Goal: Answer question/provide support: Answer question/provide support

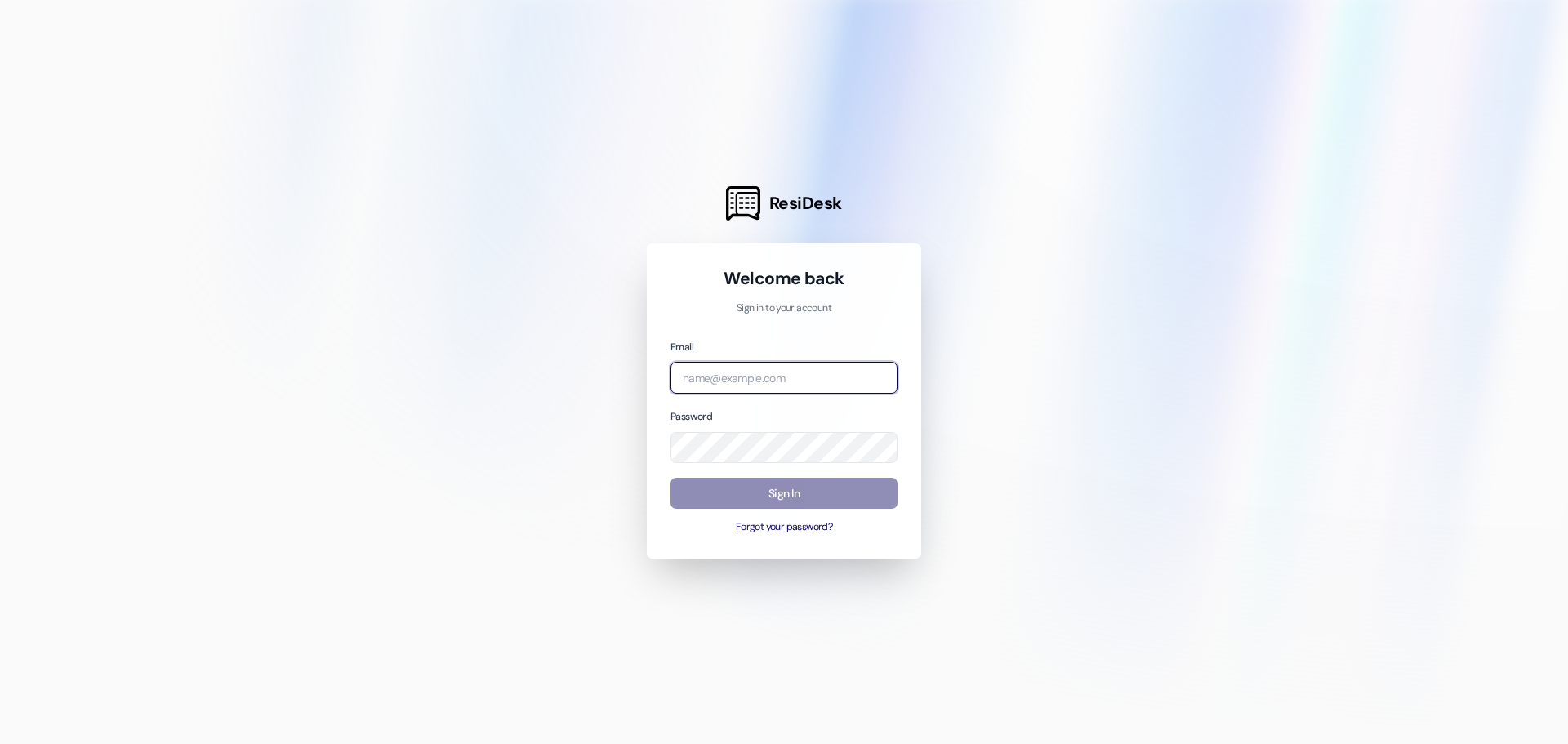
type input "[EMAIL_ADDRESS][DOMAIN_NAME]"
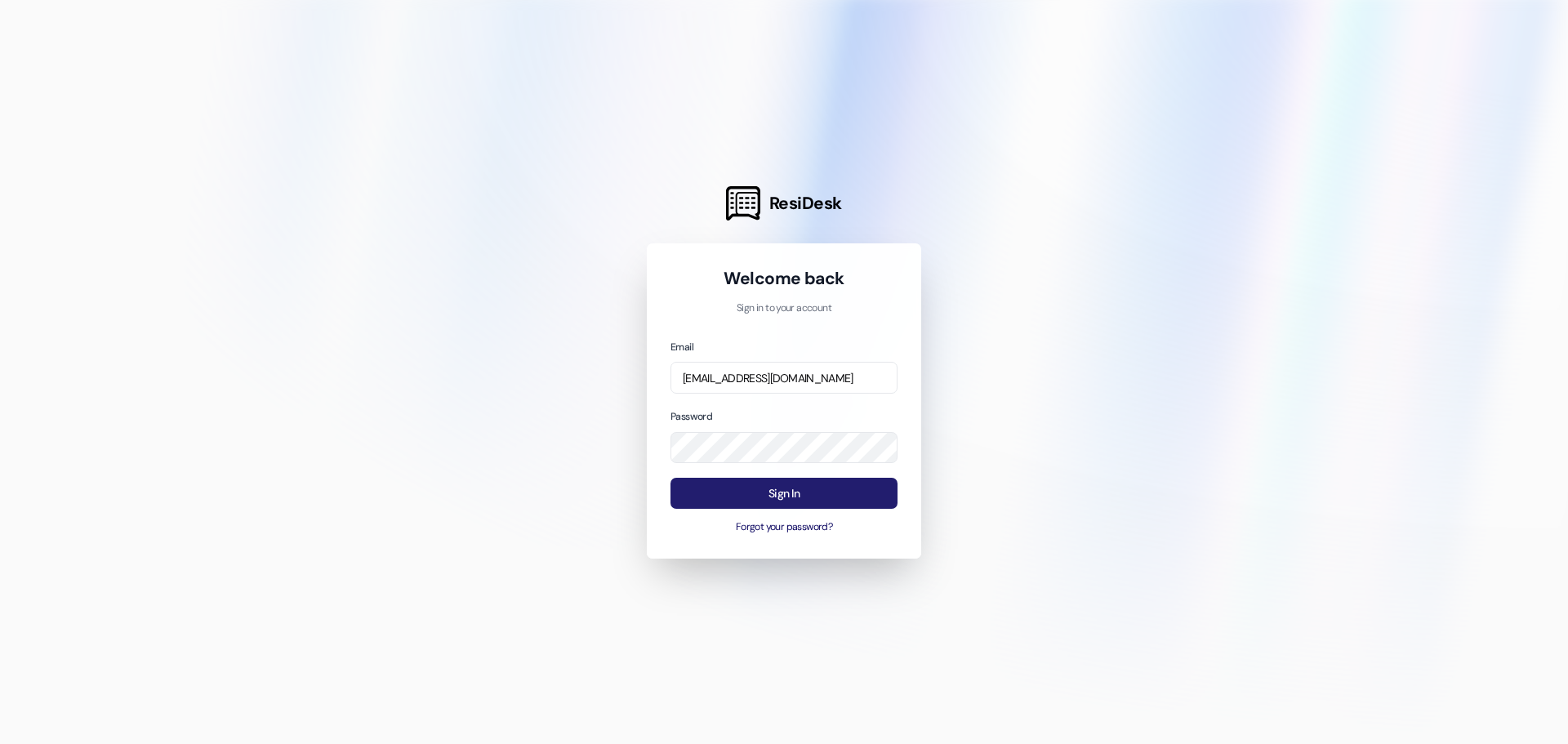
click at [740, 488] on button "Sign In" at bounding box center [784, 493] width 227 height 32
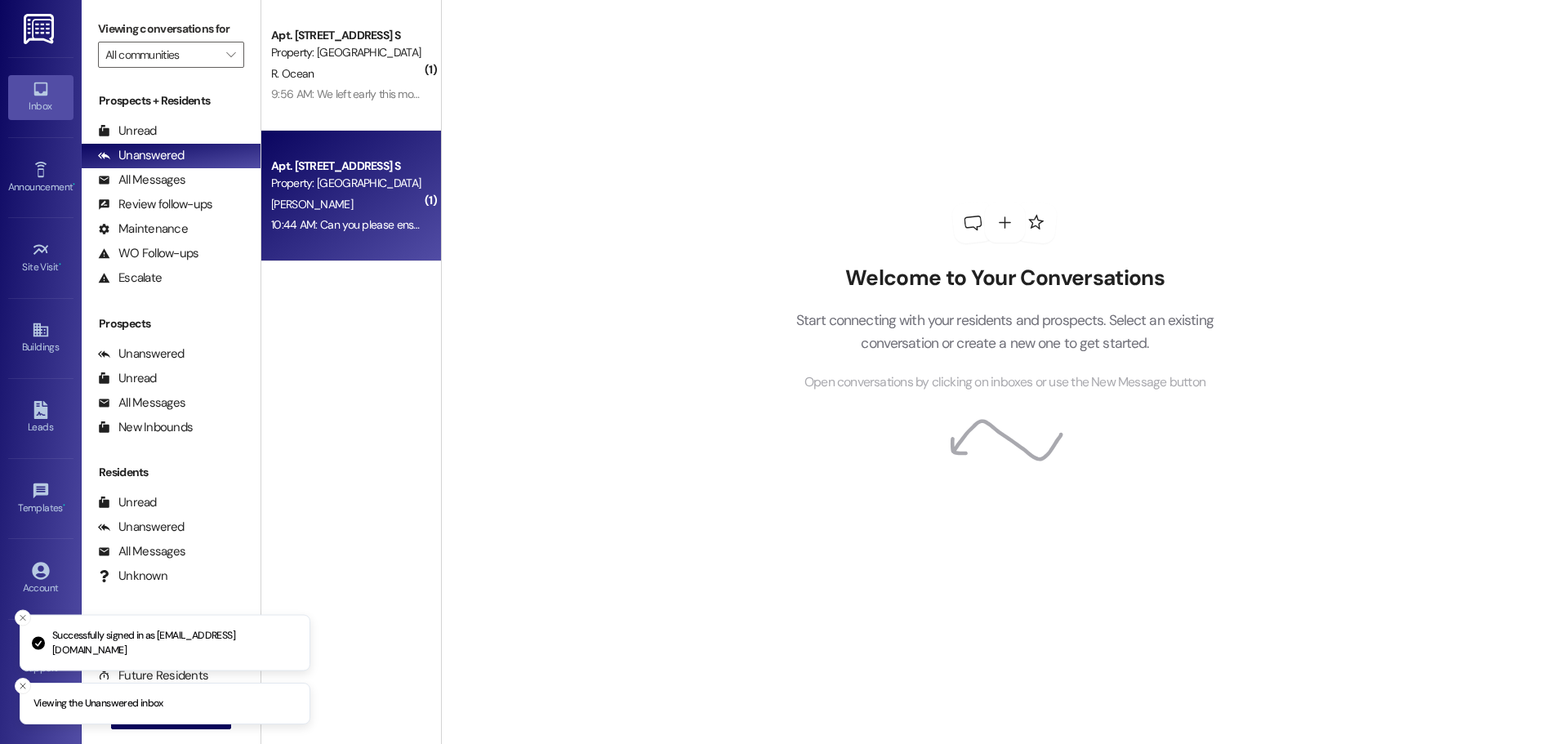
click at [341, 156] on div "Apt. [STREET_ADDRESS] S Property: [GEOGRAPHIC_DATA]" at bounding box center [347, 175] width 154 height 38
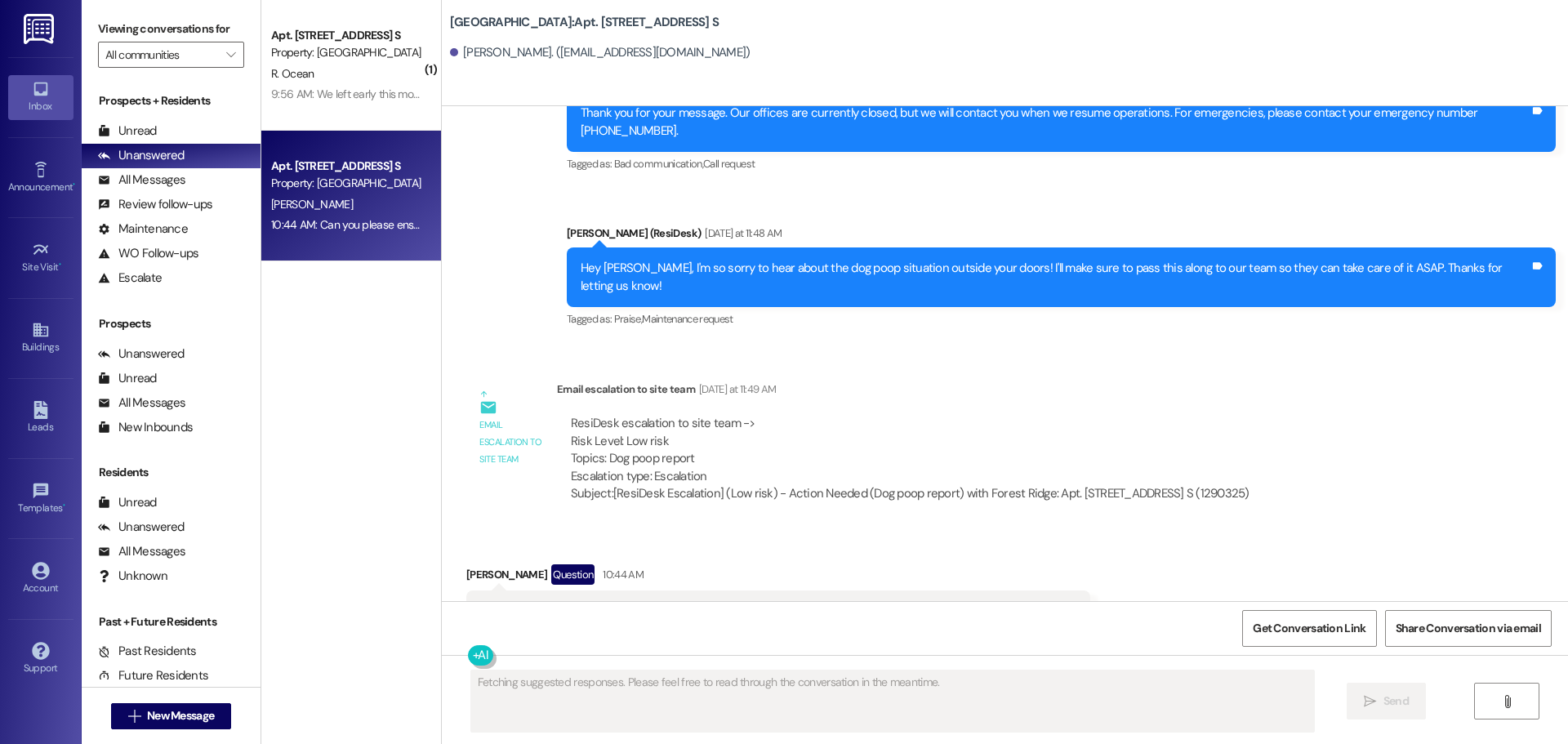
scroll to position [23544, 0]
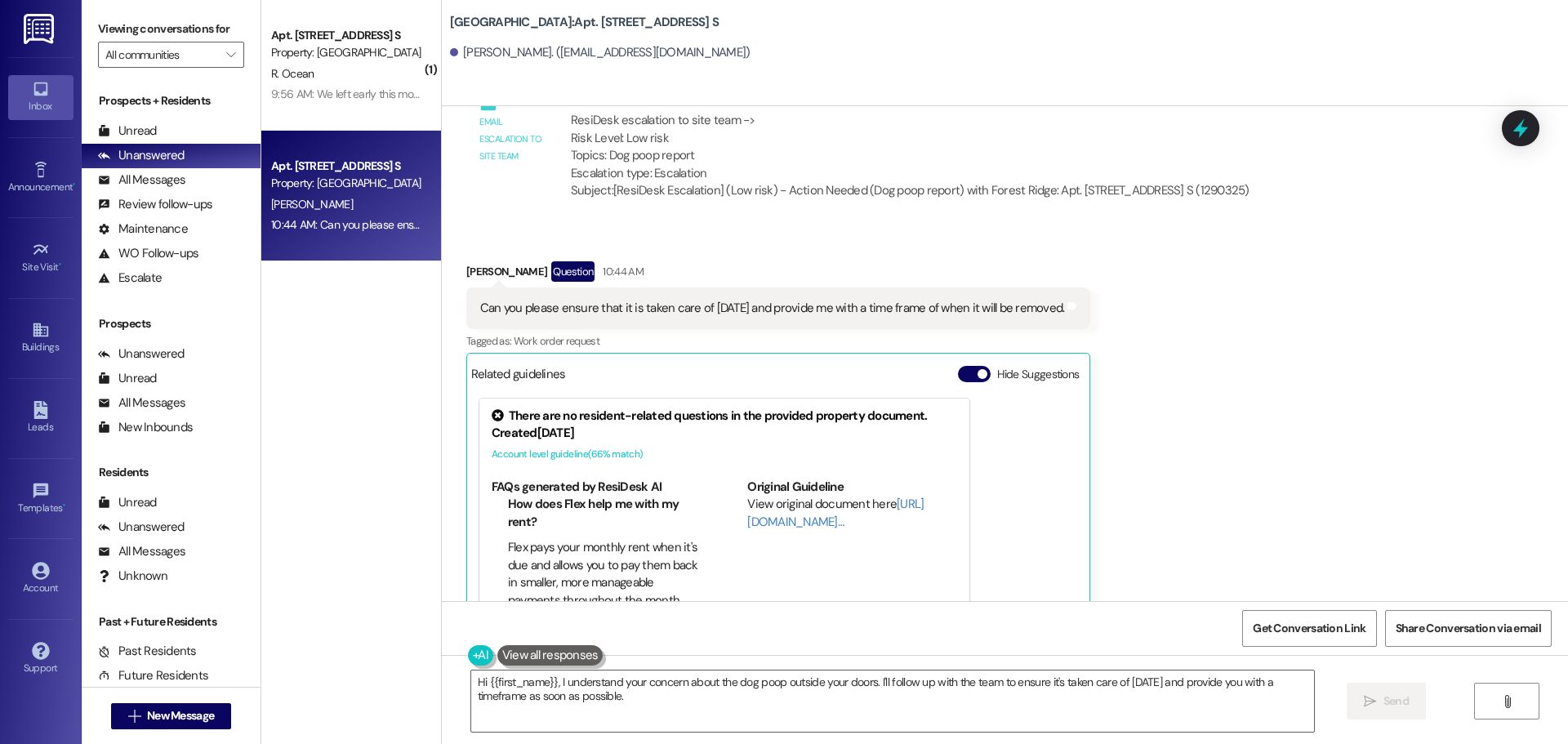
click at [1082, 120] on div "Email escalation to site team Email escalation to site team [DATE] at 11:49 AM …" at bounding box center [865, 145] width 821 height 159
drag, startPoint x: 1082, startPoint y: 120, endPoint x: 1053, endPoint y: 86, distance: 44.7
click at [1053, 86] on div "[GEOGRAPHIC_DATA]: Apt. [STREET_ADDRESS] S [PERSON_NAME]. ([EMAIL_ADDRESS][DOMA…" at bounding box center [1005, 53] width 1126 height 106
click at [1111, 112] on div "Email escalation to site team Email escalation to site team [DATE] at 11:49 AM …" at bounding box center [865, 145] width 821 height 159
click at [1139, 590] on div "Received via SMS [PERSON_NAME] Question 10:44 AM Can you please ensure that it …" at bounding box center [1005, 464] width 1126 height 481
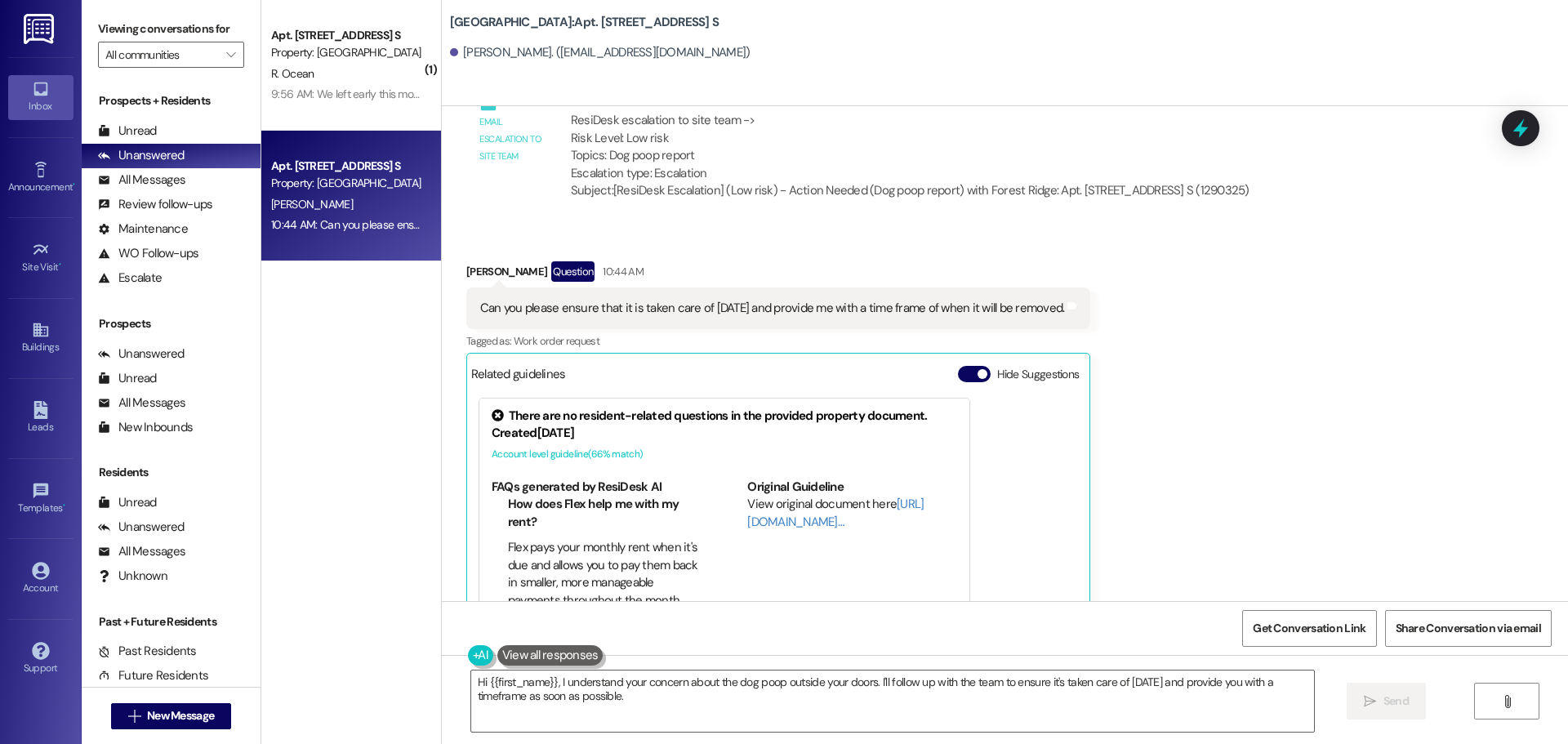
click at [1015, 262] on div "[PERSON_NAME] Question 10:44 AM" at bounding box center [779, 274] width 625 height 26
click at [1031, 249] on div "Received via SMS [PERSON_NAME] Question 10:44 AM Can you please ensure that it …" at bounding box center [779, 477] width 649 height 457
click at [610, 691] on textarea "Hi {{first_name}}, I understand your concern about the dog poop outside your do…" at bounding box center [893, 702] width 843 height 61
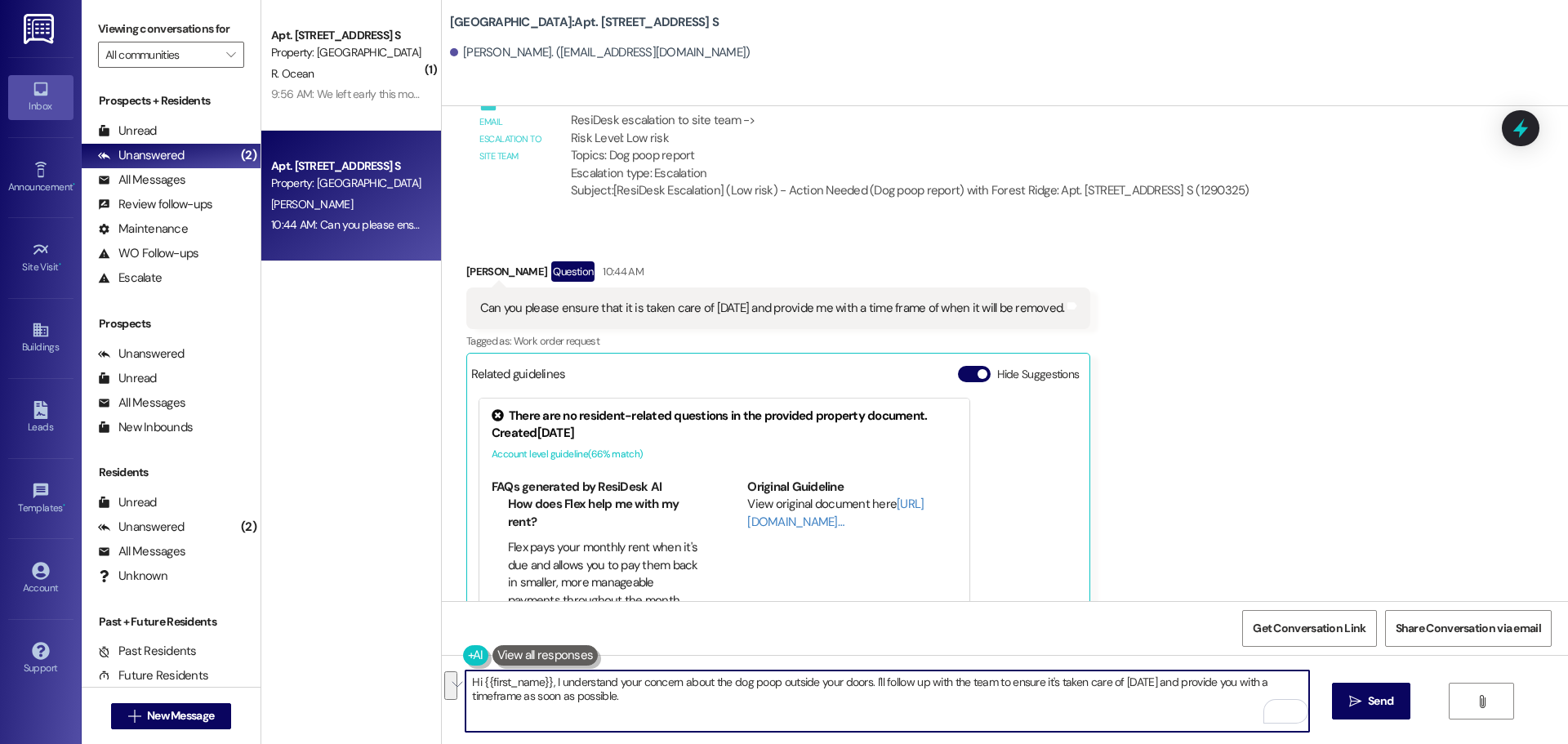
drag, startPoint x: 804, startPoint y: 708, endPoint x: 865, endPoint y: 683, distance: 65.9
click at [865, 683] on textarea "Hi {{first_name}}, I understand your concern about the dog poop outside your do…" at bounding box center [887, 702] width 843 height 61
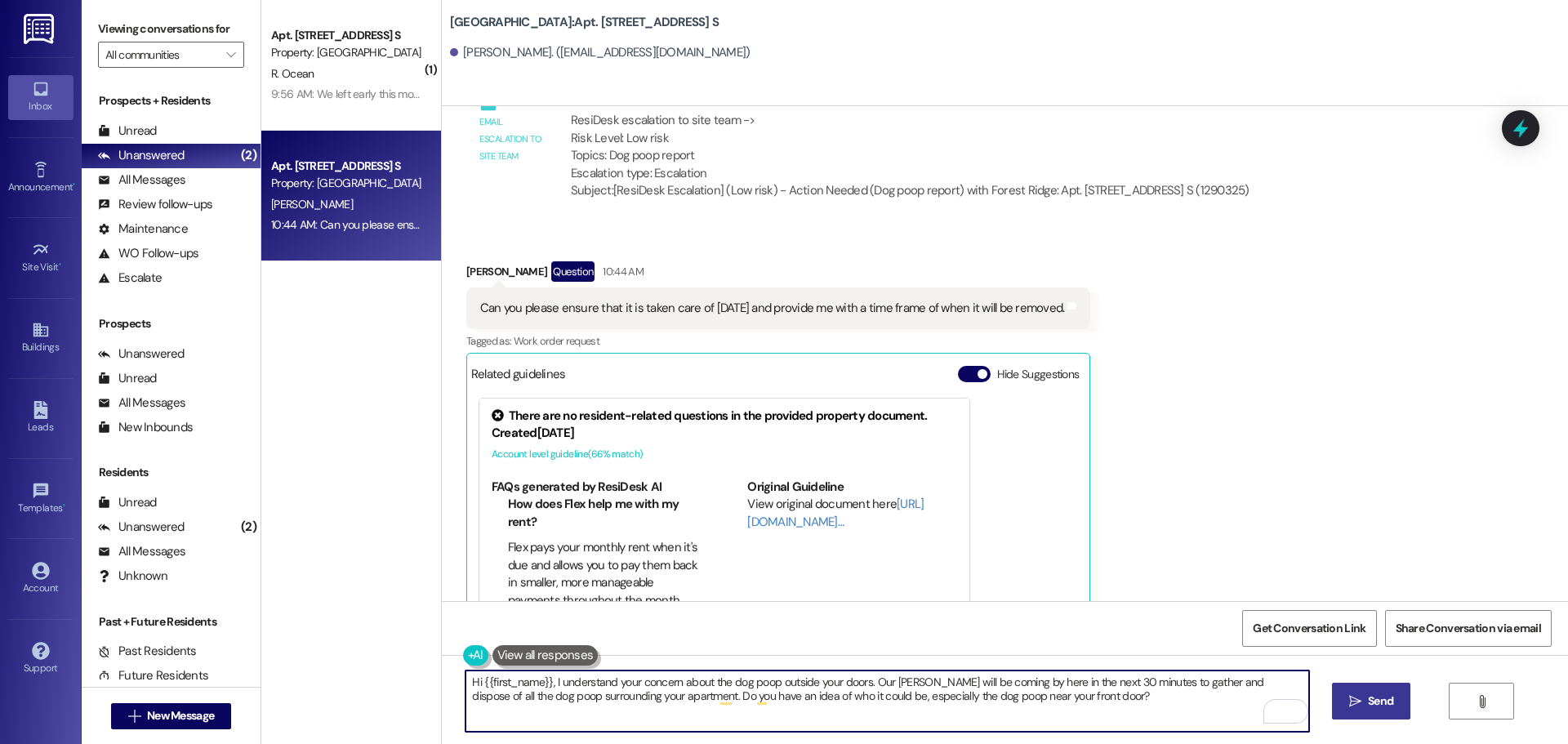
type textarea "Hi {{first_name}}, I understand your concern about the dog poop outside your do…"
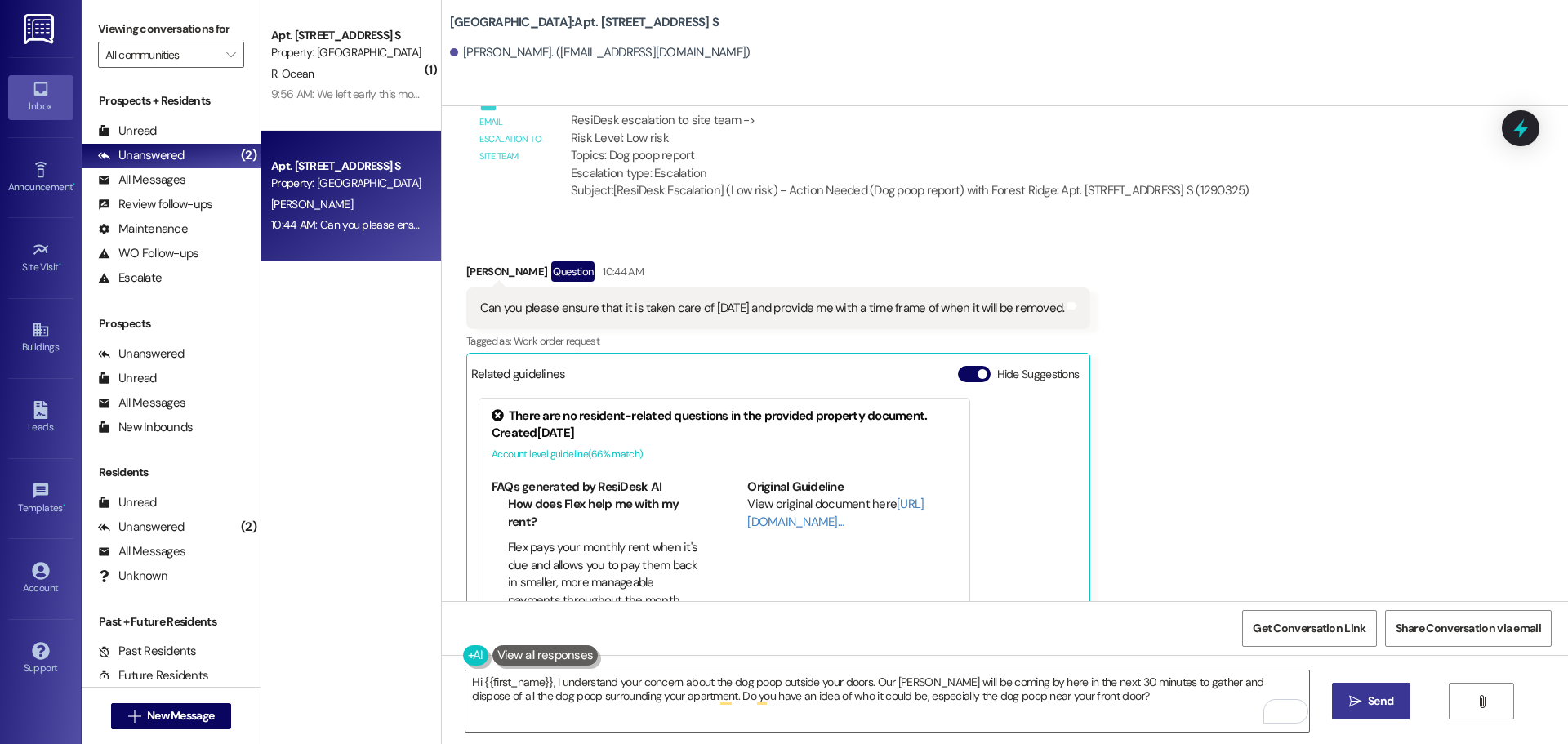
click at [1380, 705] on span "Send" at bounding box center [1381, 701] width 25 height 17
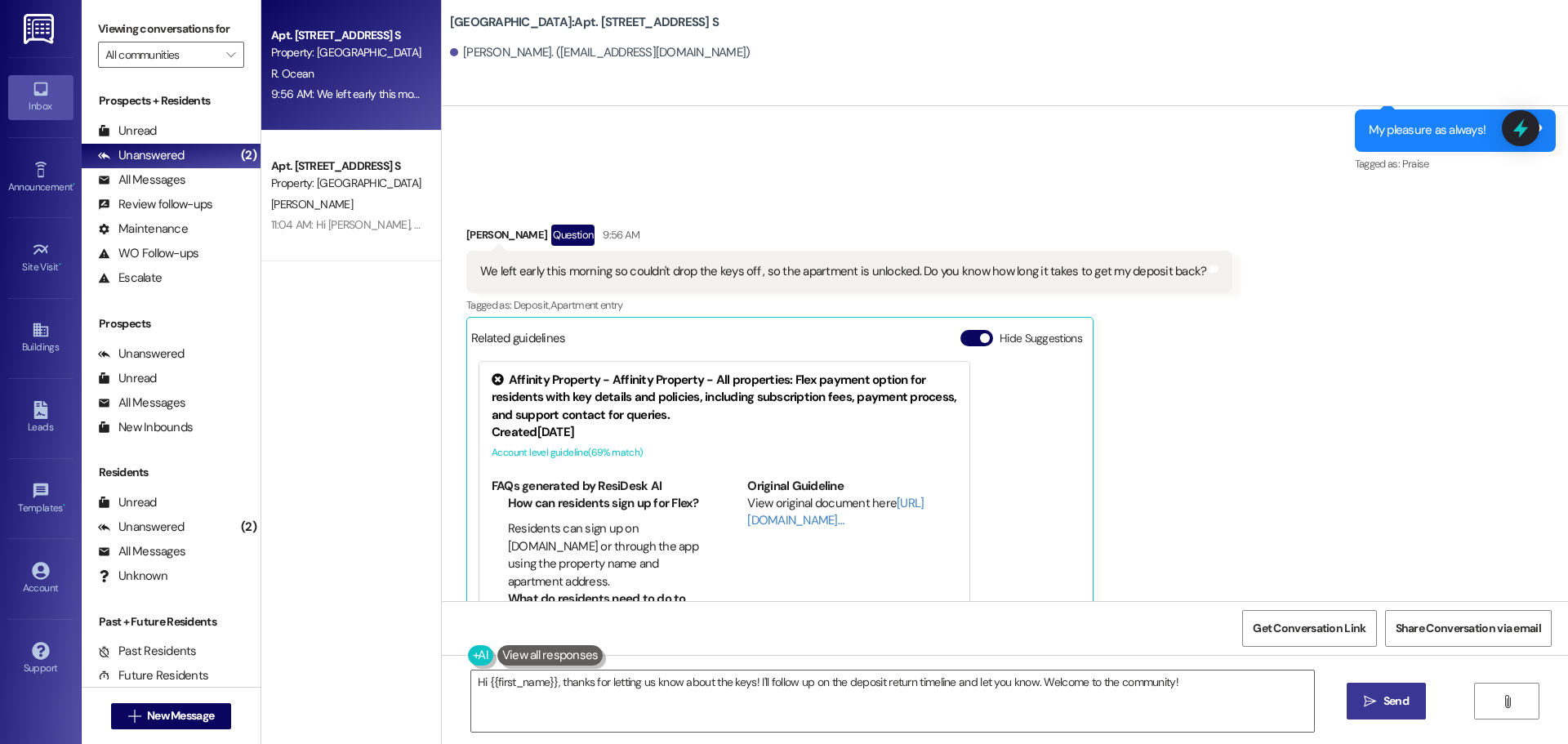
scroll to position [10190, 0]
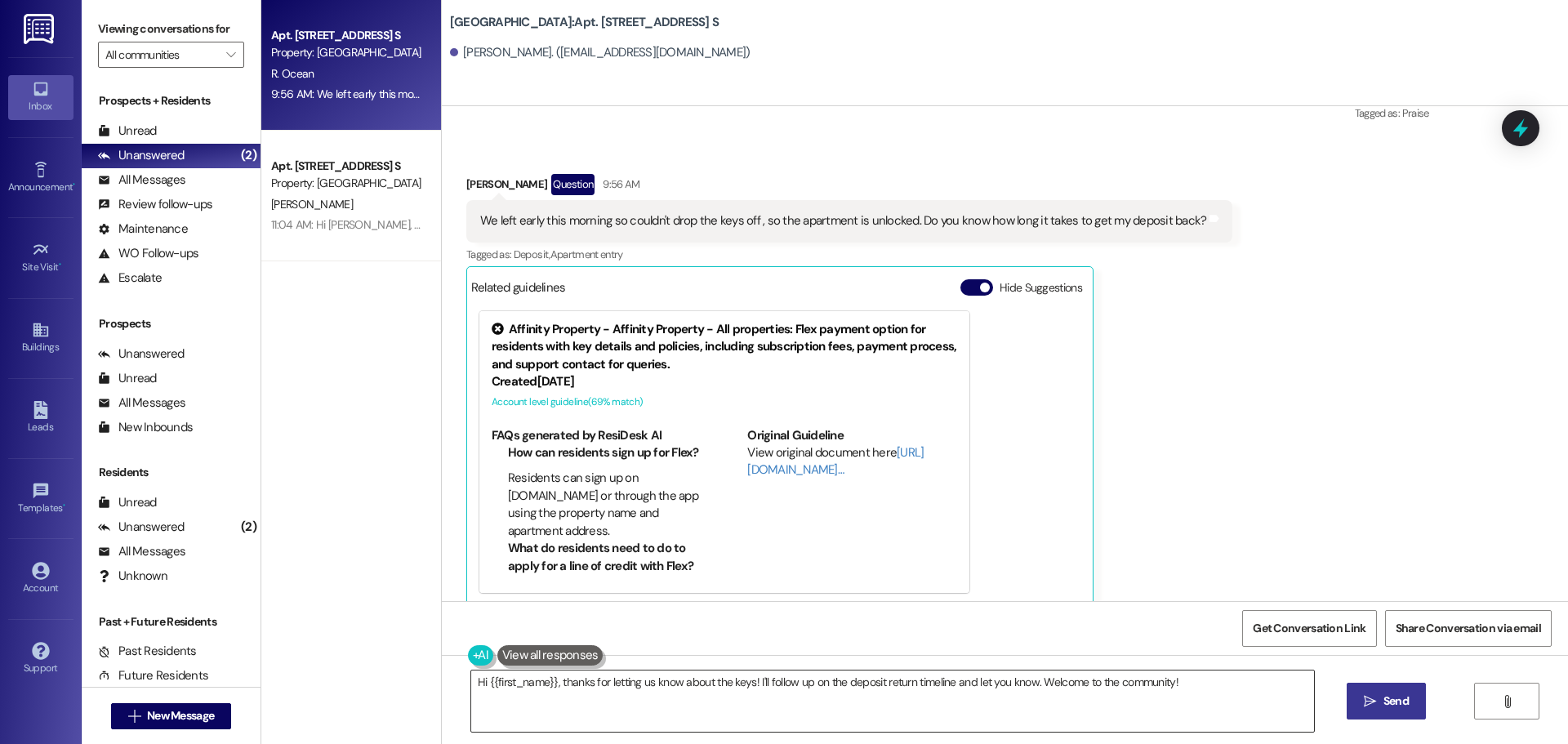
click at [795, 703] on textarea "Hi {{first_name}}, thanks for letting us know about the keys! I'll follow up on…" at bounding box center [893, 702] width 843 height 61
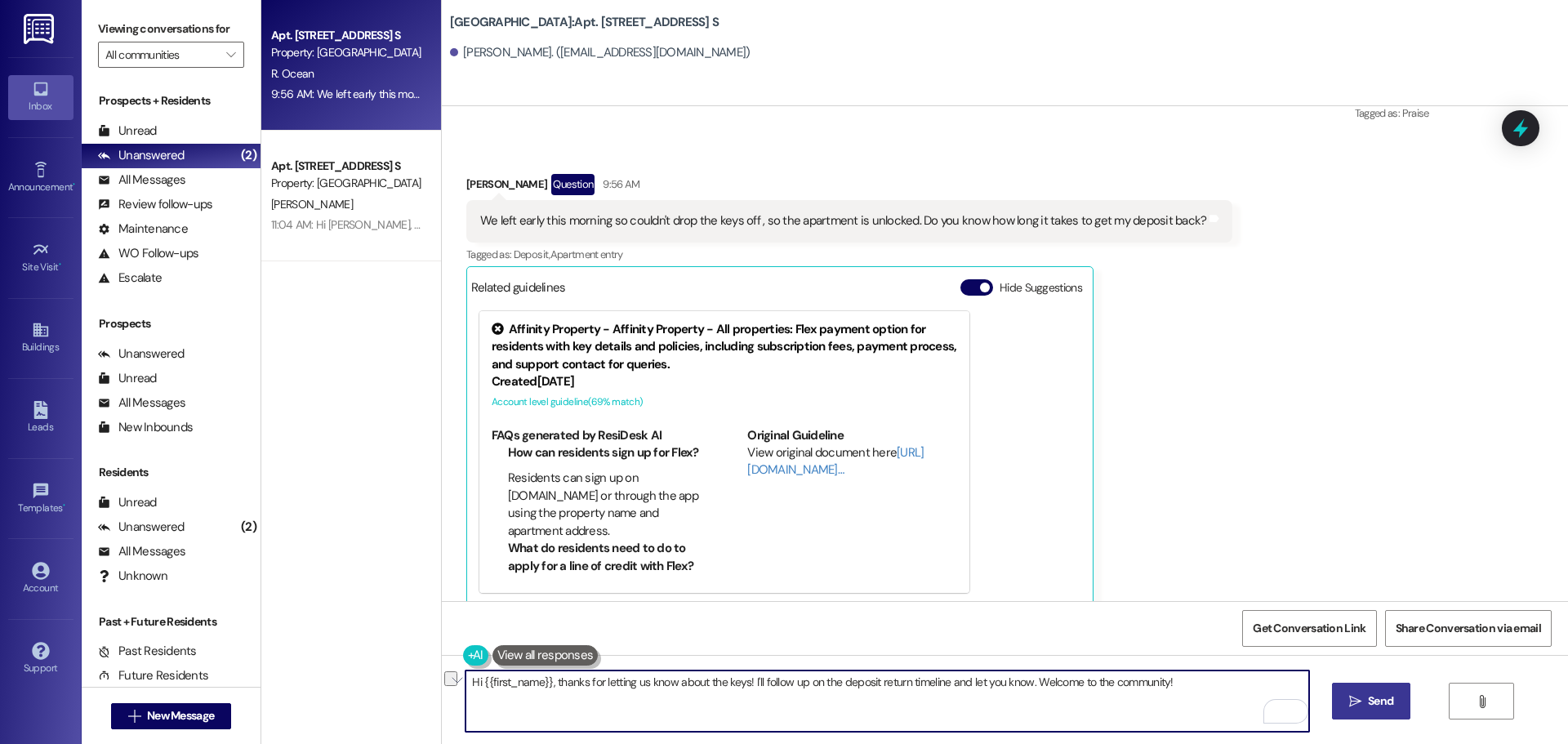
drag, startPoint x: 1178, startPoint y: 683, endPoint x: 943, endPoint y: 691, distance: 235.1
click at [943, 691] on textarea "Hi {{first_name}}, thanks for letting us know about the keys! I'll follow up on…" at bounding box center [887, 702] width 843 height 61
click at [1100, 672] on textarea "Hi {{first_name}}, thanks for letting us know about the keys! I'll follow up on…" at bounding box center [887, 702] width 843 height 61
drag, startPoint x: 1149, startPoint y: 687, endPoint x: 546, endPoint y: 689, distance: 603.0
click at [546, 689] on textarea "Hi {{first_name}}, thanks for letting us know about the keys! I'll follow up on…" at bounding box center [887, 702] width 843 height 61
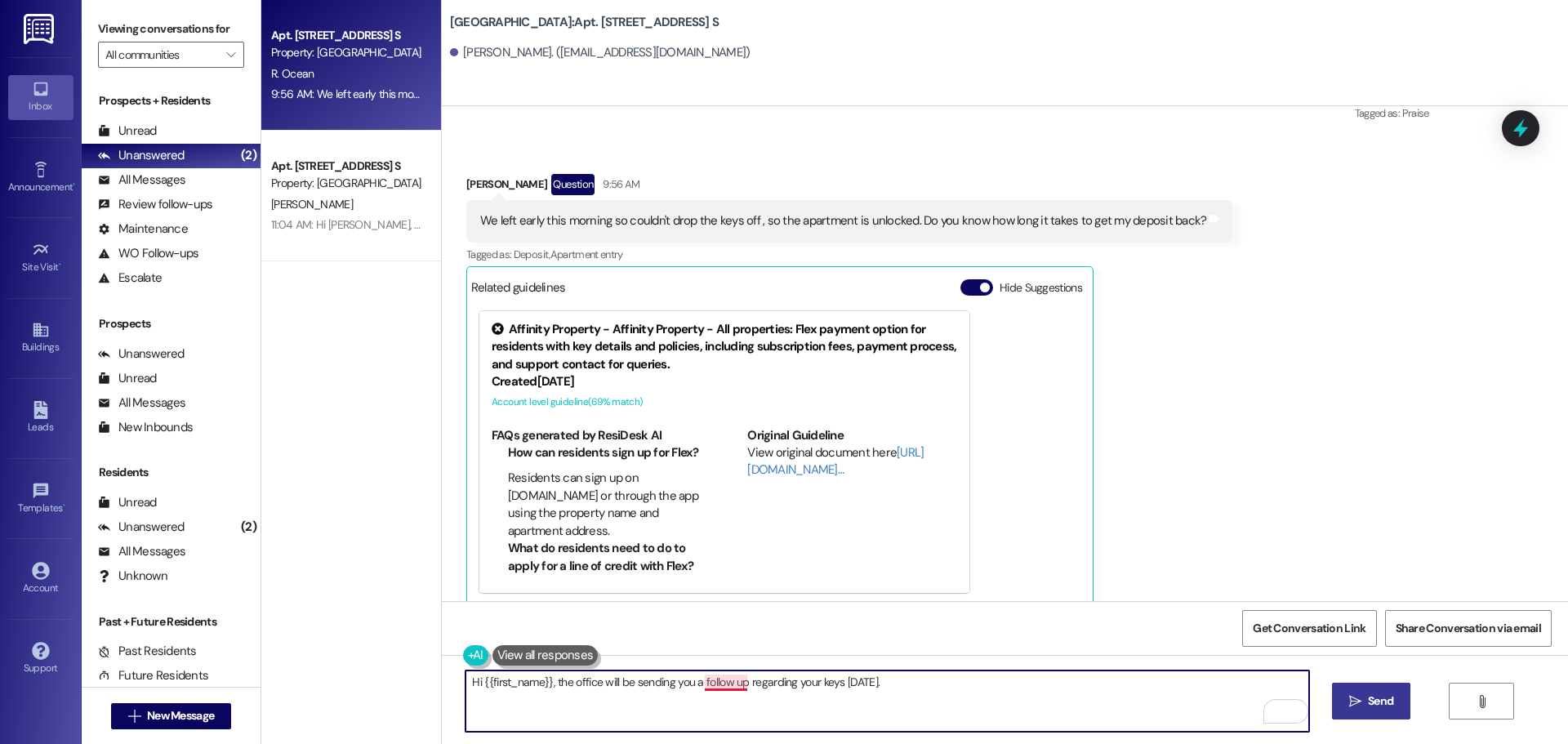
click at [707, 678] on textarea "Hi {{first_name}}, the office will be sending you a follow up regarding your ke…" at bounding box center [887, 702] width 843 height 61
drag, startPoint x: 873, startPoint y: 669, endPoint x: 873, endPoint y: 681, distance: 12.0
click at [873, 670] on div "Hi {{first_name}}, the office will be sending you a follow-up regarding your ke…" at bounding box center [1005, 717] width 1126 height 123
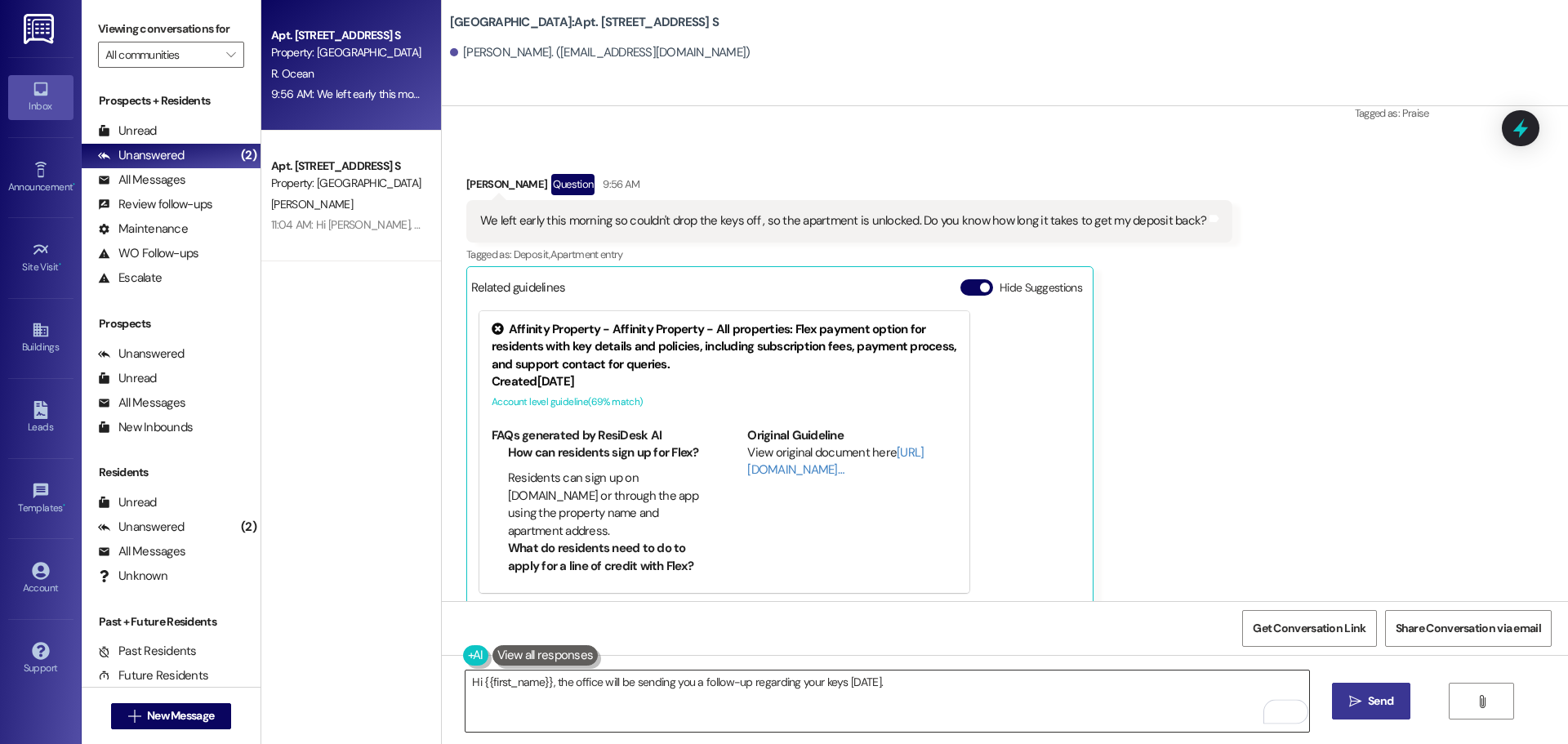
click at [873, 686] on textarea "Hi {{first_name}}, the office will be sending you a follow-up regarding your ke…" at bounding box center [887, 702] width 843 height 61
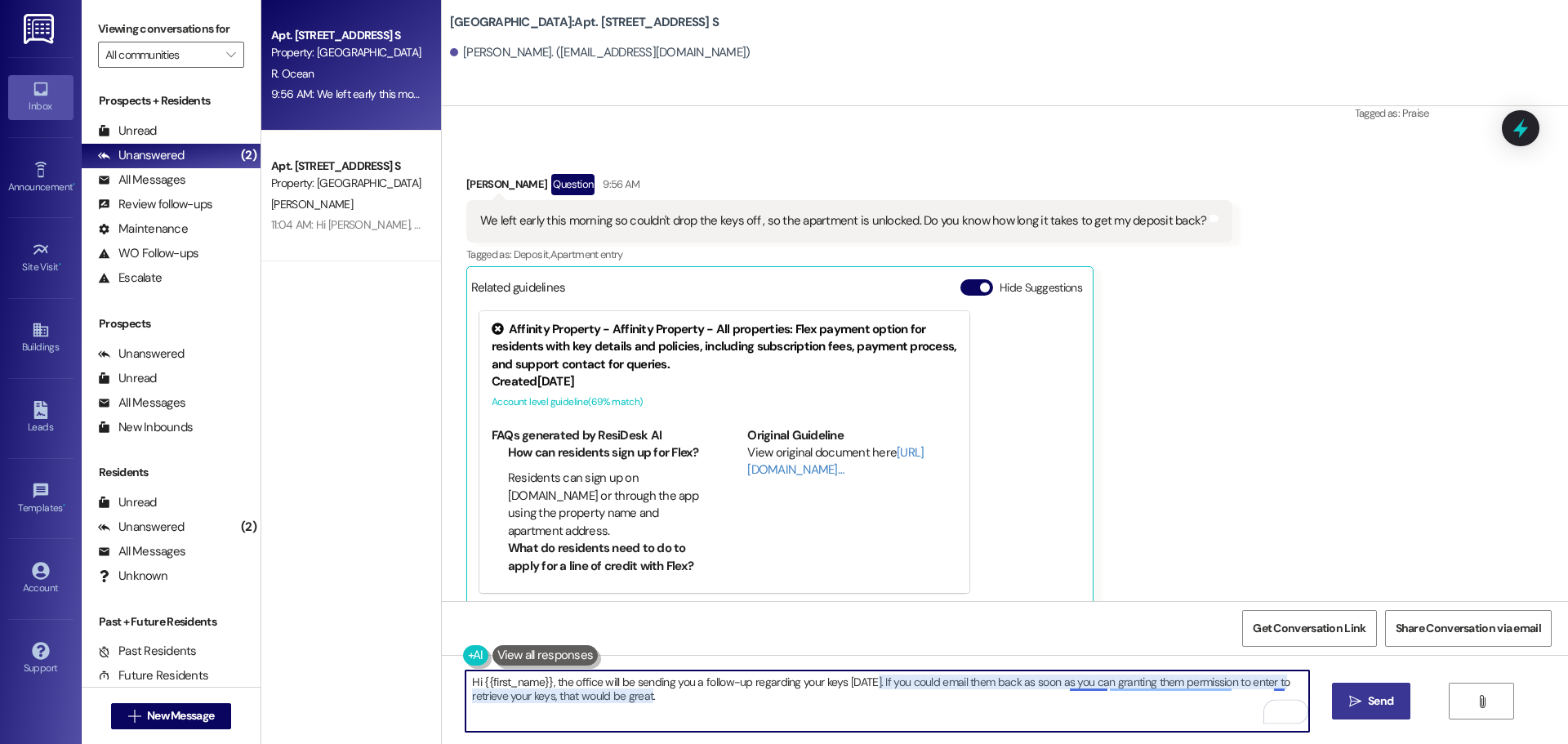
click at [1075, 686] on textarea "Hi {{first_name}}, the office will be sending you a follow-up regarding your ke…" at bounding box center [887, 702] width 843 height 61
click at [798, 694] on textarea "Hi {{first_name}}, the office will be sending you a follow-up regarding your ke…" at bounding box center [887, 702] width 843 height 61
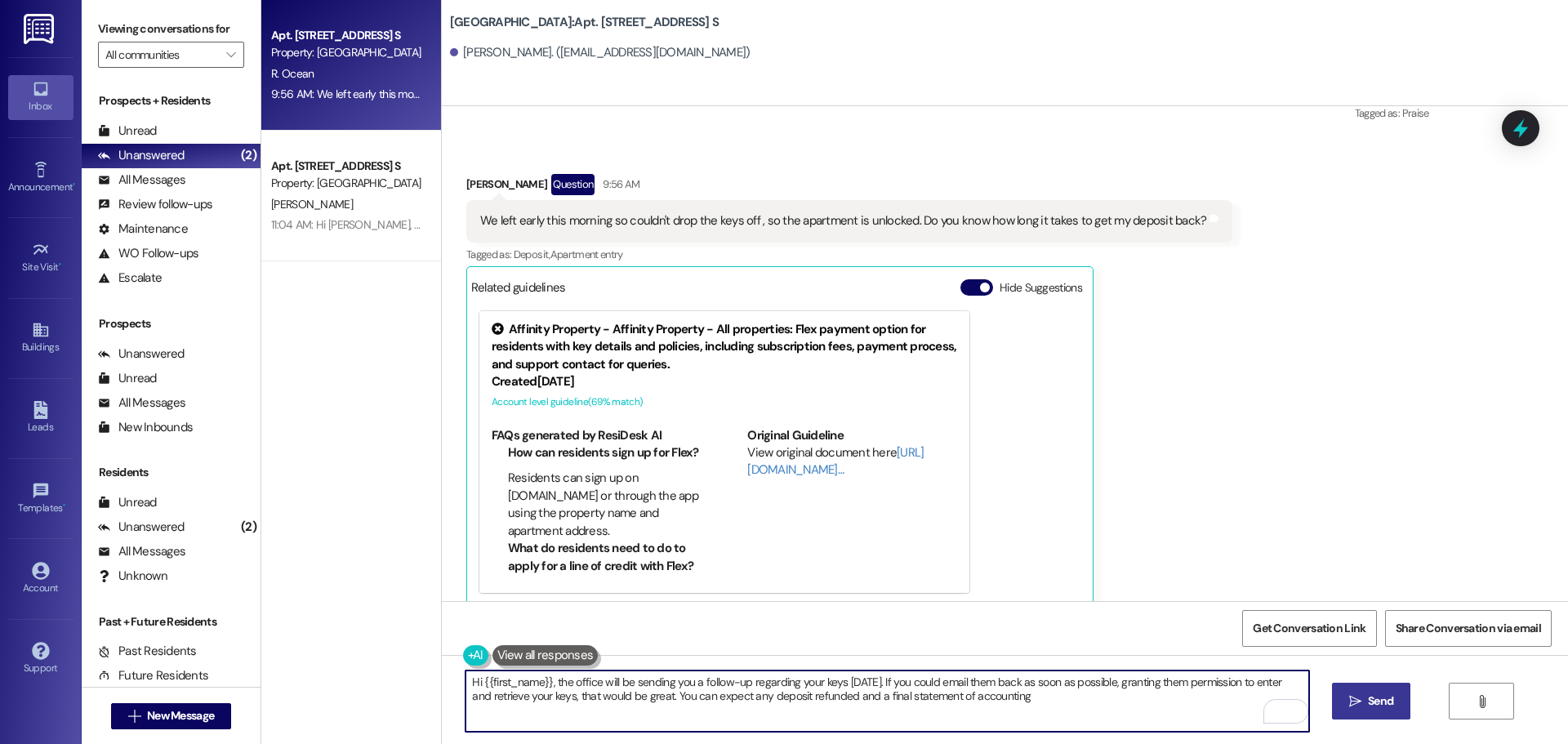
click at [941, 695] on textarea "Hi {{first_name}}, the office will be sending you a follow-up regarding your ke…" at bounding box center [887, 702] width 843 height 61
click at [1085, 708] on textarea "Hi {{first_name}}, the office will be sending you a follow-up regarding your ke…" at bounding box center [887, 702] width 843 height 61
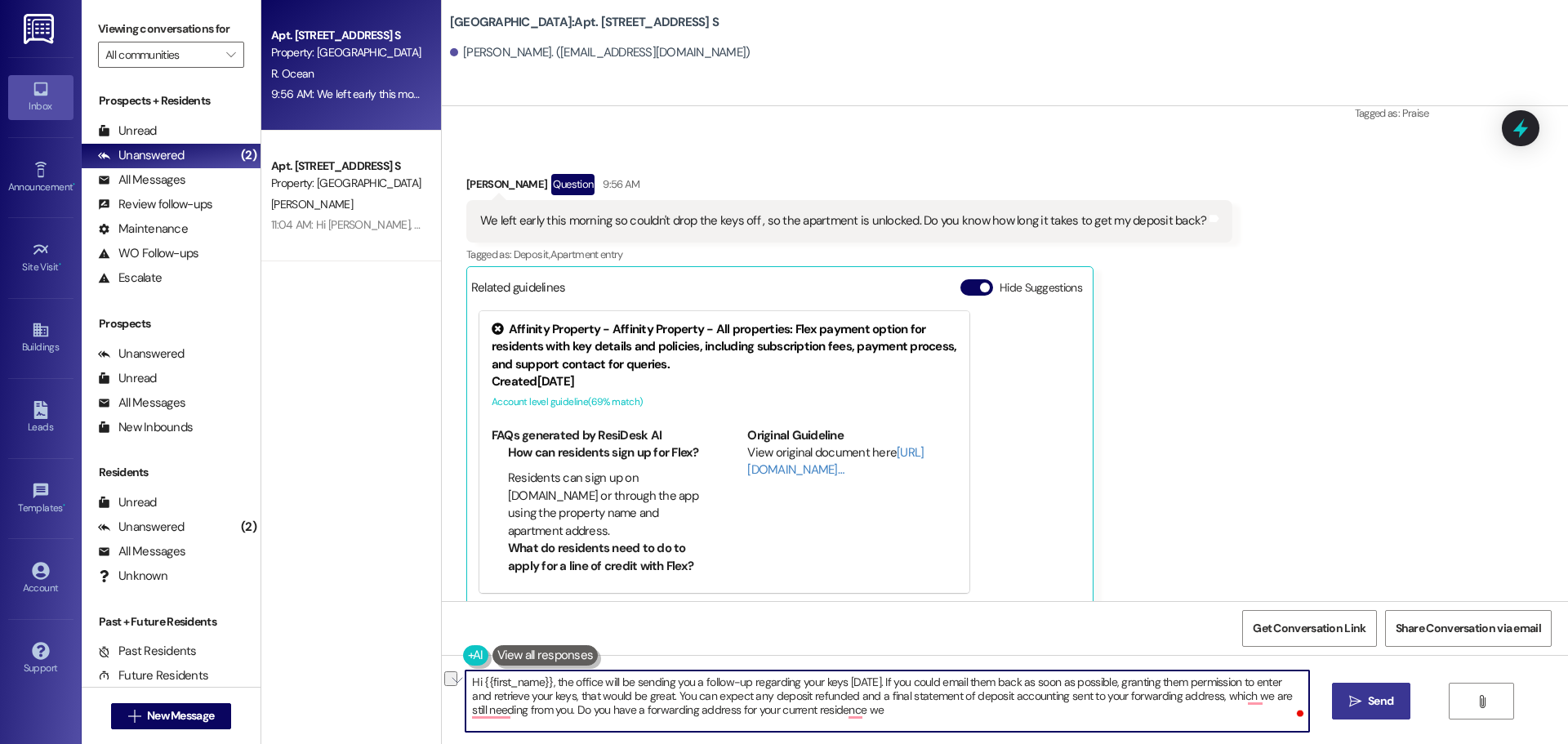
drag, startPoint x: 859, startPoint y: 711, endPoint x: 611, endPoint y: 723, distance: 248.3
click at [611, 723] on textarea "Hi {{first_name}}, the office will be sending you a follow-up regarding your ke…" at bounding box center [887, 702] width 843 height 61
click at [844, 707] on textarea "Hi {{first_name}}, the office will be sending you a follow-up regarding your ke…" at bounding box center [887, 702] width 843 height 61
click at [1034, 715] on textarea "Hi {{first_name}}, the office will be sending you a follow-up regarding your ke…" at bounding box center [887, 702] width 843 height 61
click at [1247, 698] on textarea "Hi {{first_name}}, the office will be sending you a follow-up regarding your ke…" at bounding box center [887, 702] width 843 height 61
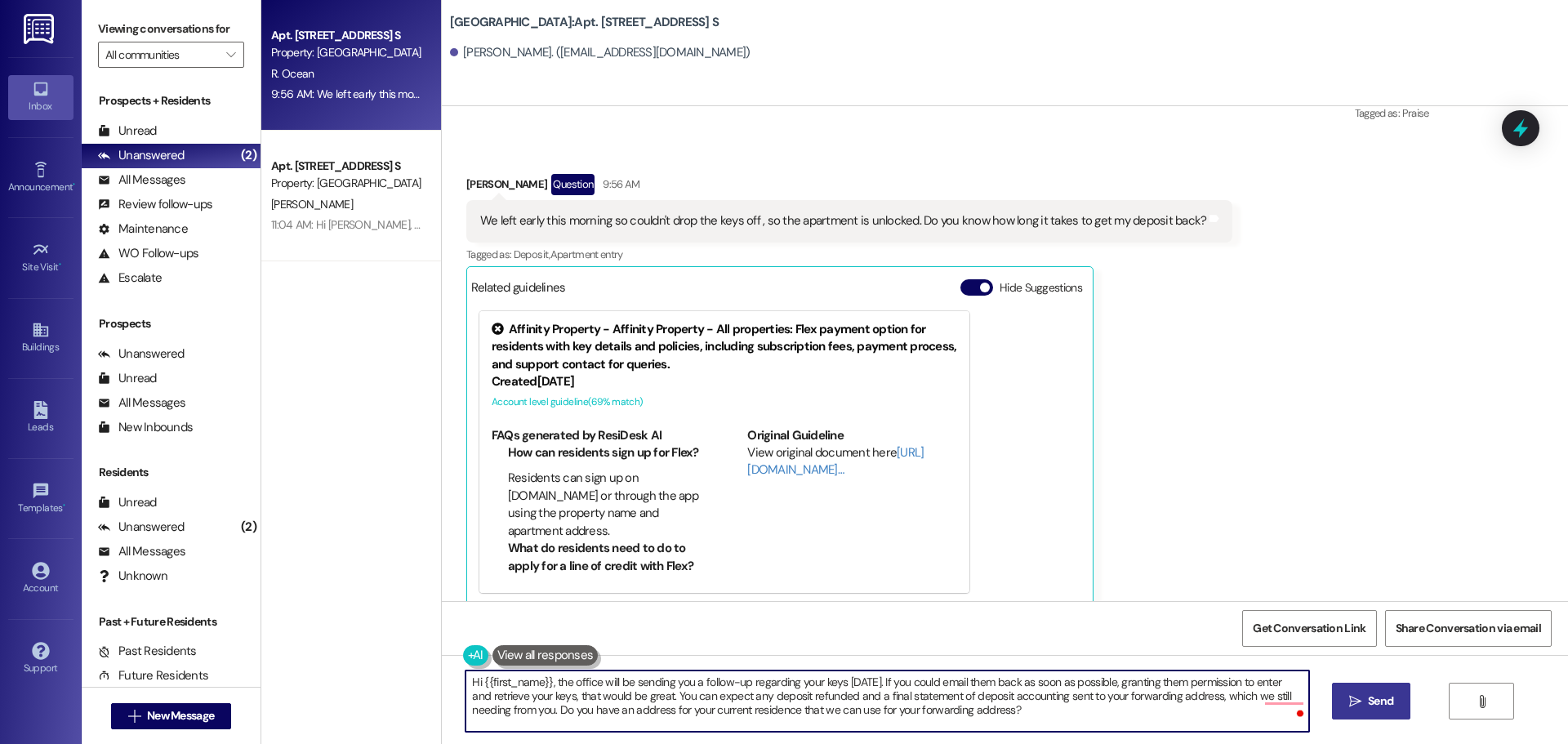
click at [1273, 706] on textarea "Hi {{first_name}}, the office will be sending you a follow-up regarding your ke…" at bounding box center [887, 702] width 843 height 61
click at [1273, 697] on textarea "Hi {{first_name}}, the office will be sending you a follow-up regarding your ke…" at bounding box center [887, 702] width 843 height 61
drag, startPoint x: 1183, startPoint y: 694, endPoint x: 1201, endPoint y: 732, distance: 42.0
click at [1183, 695] on textarea "Hi {{first_name}}, the office will be sending you a follow-up regarding your ke…" at bounding box center [887, 702] width 843 height 61
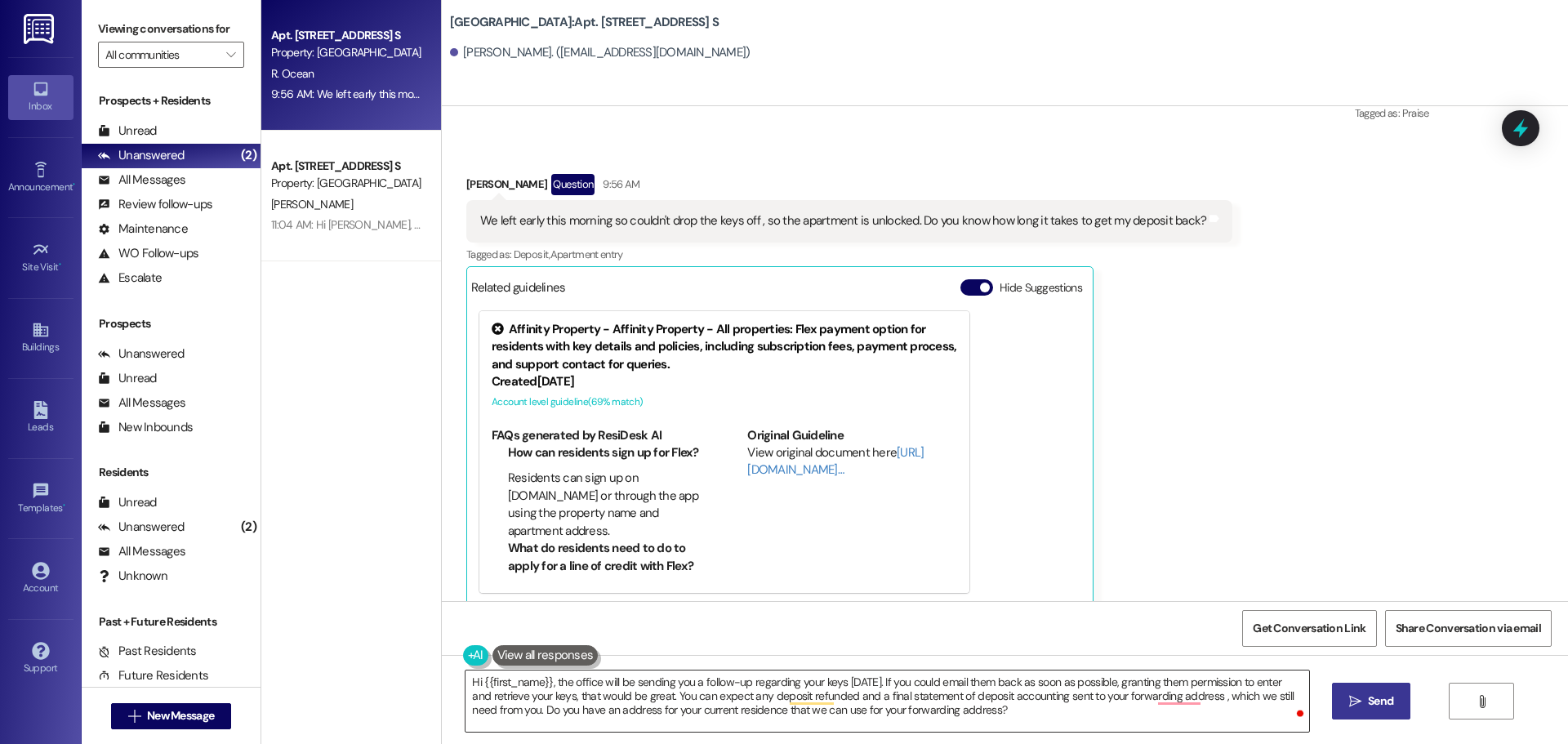
click at [1051, 702] on textarea "Hi {{first_name}}, the office will be sending you a follow-up regarding your ke…" at bounding box center [887, 702] width 843 height 61
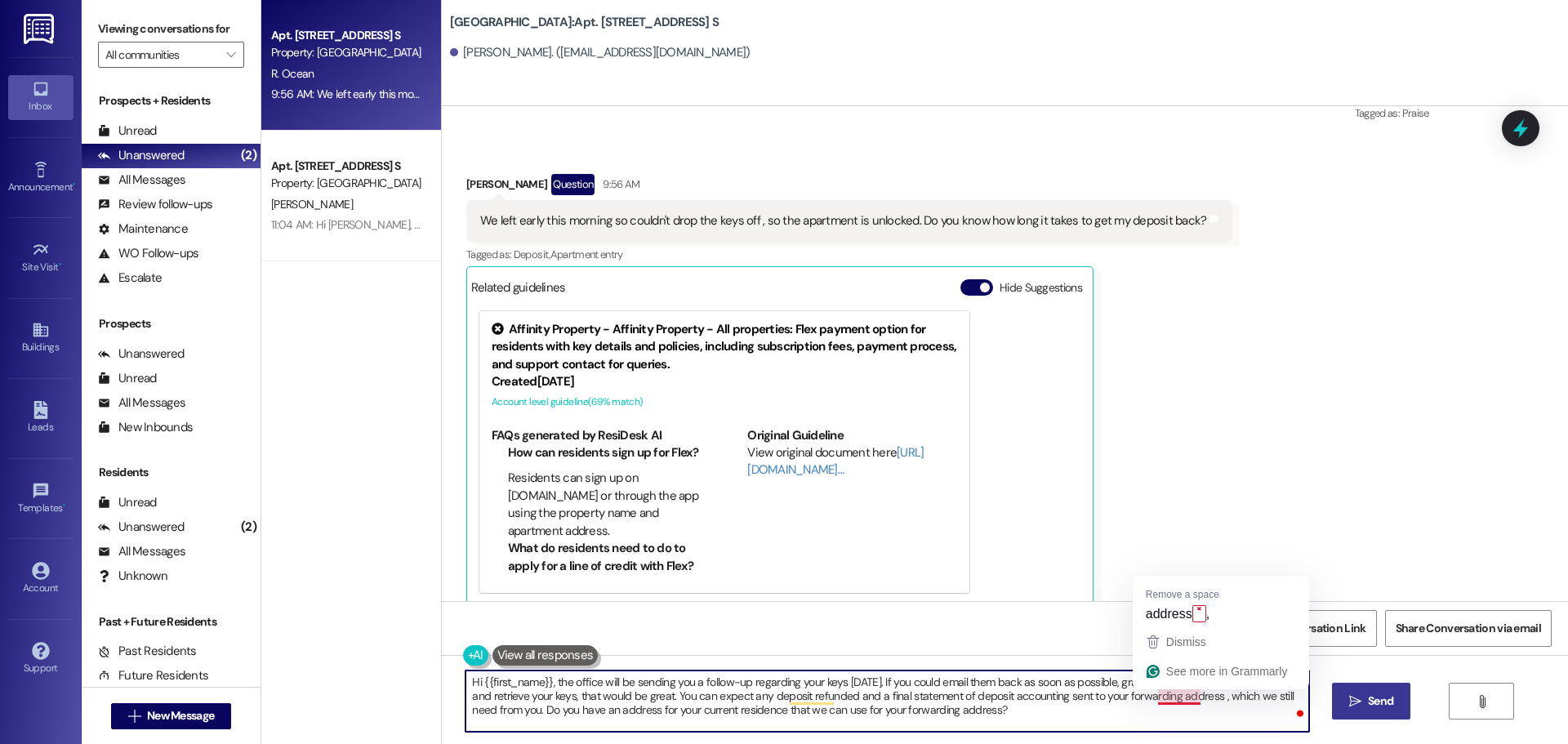
click at [1185, 698] on textarea "Hi {{first_name}}, the office will be sending you a follow-up regarding your ke…" at bounding box center [887, 702] width 843 height 61
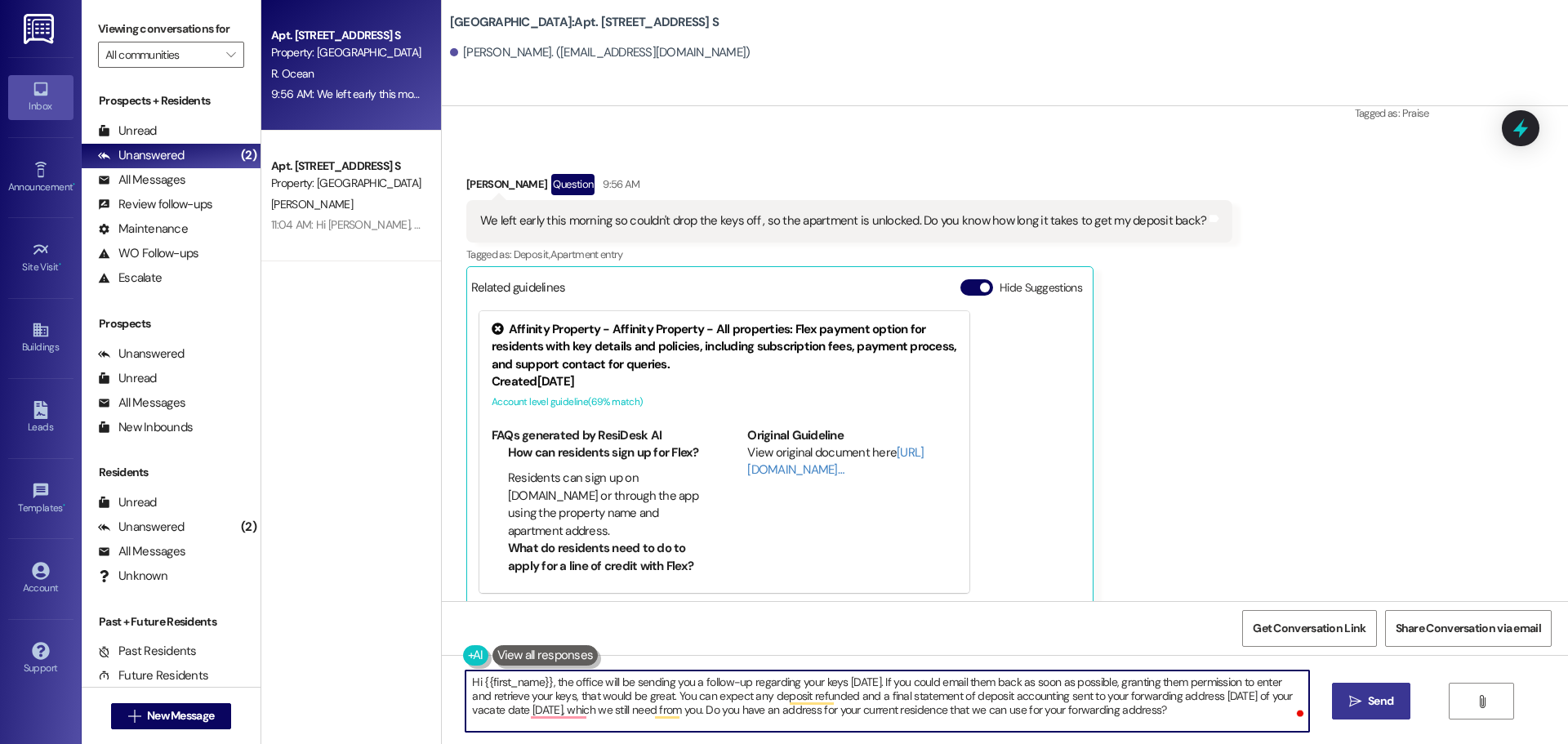
click at [542, 705] on textarea "Hi {{first_name}}, the office will be sending you a follow-up regarding your ke…" at bounding box center [887, 702] width 843 height 61
click at [665, 695] on textarea "Hi {{first_name}}, the office will be sending you a follow-up regarding your ke…" at bounding box center [887, 702] width 843 height 61
drag, startPoint x: 581, startPoint y: 707, endPoint x: 714, endPoint y: 717, distance: 133.4
click at [714, 717] on textarea "Hi {{first_name}}, the office will be sending you a follow-up regarding your ke…" at bounding box center [887, 702] width 843 height 61
click at [648, 708] on textarea "Hi {{first_name}}, the office will be sending you a follow-up regarding your ke…" at bounding box center [887, 702] width 843 height 61
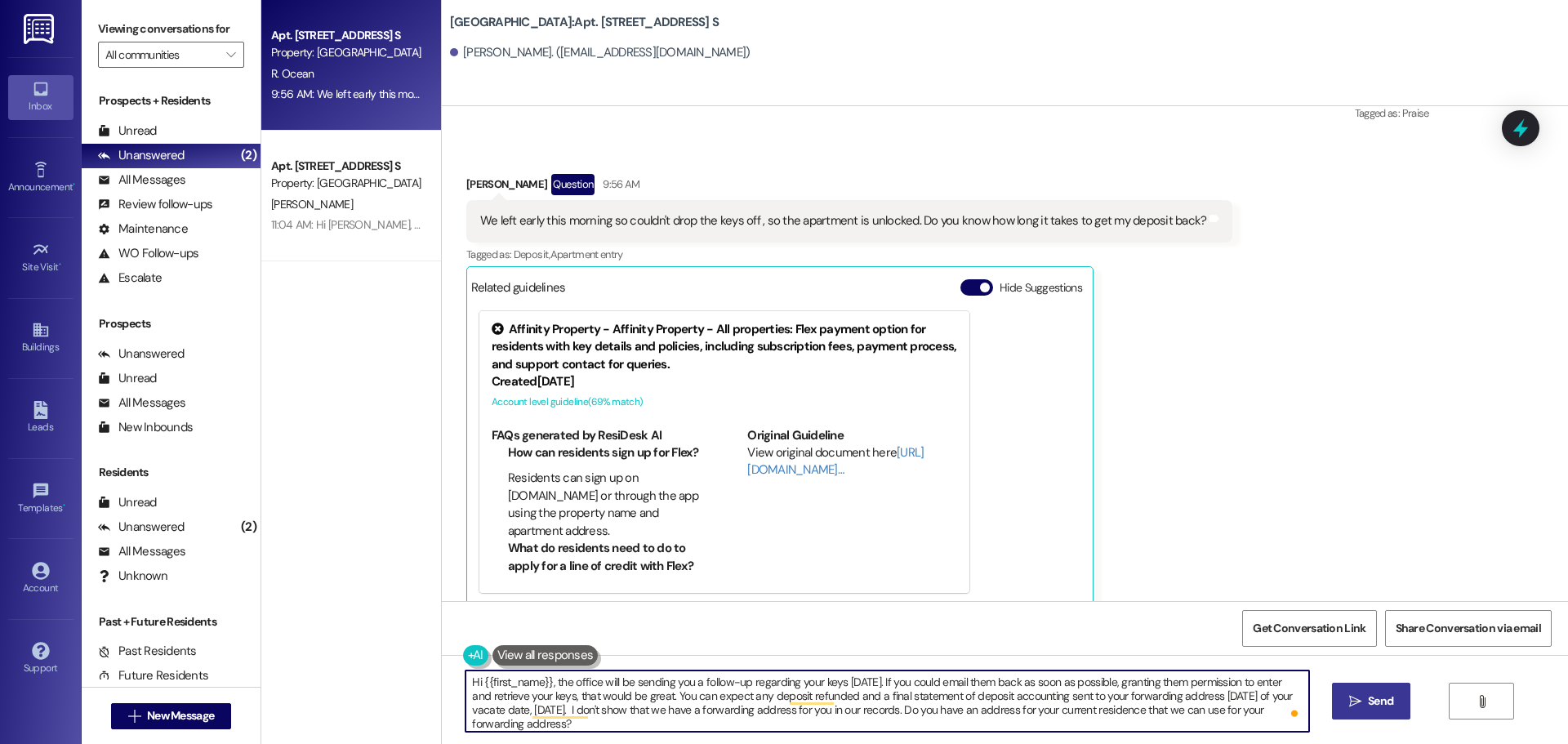
click at [775, 699] on textarea "Hi {{first_name}}, the office will be sending you a follow-up regarding your ke…" at bounding box center [887, 702] width 843 height 61
type textarea "Hi {{first_name}}, the office will be sending you a follow-up regarding your ke…"
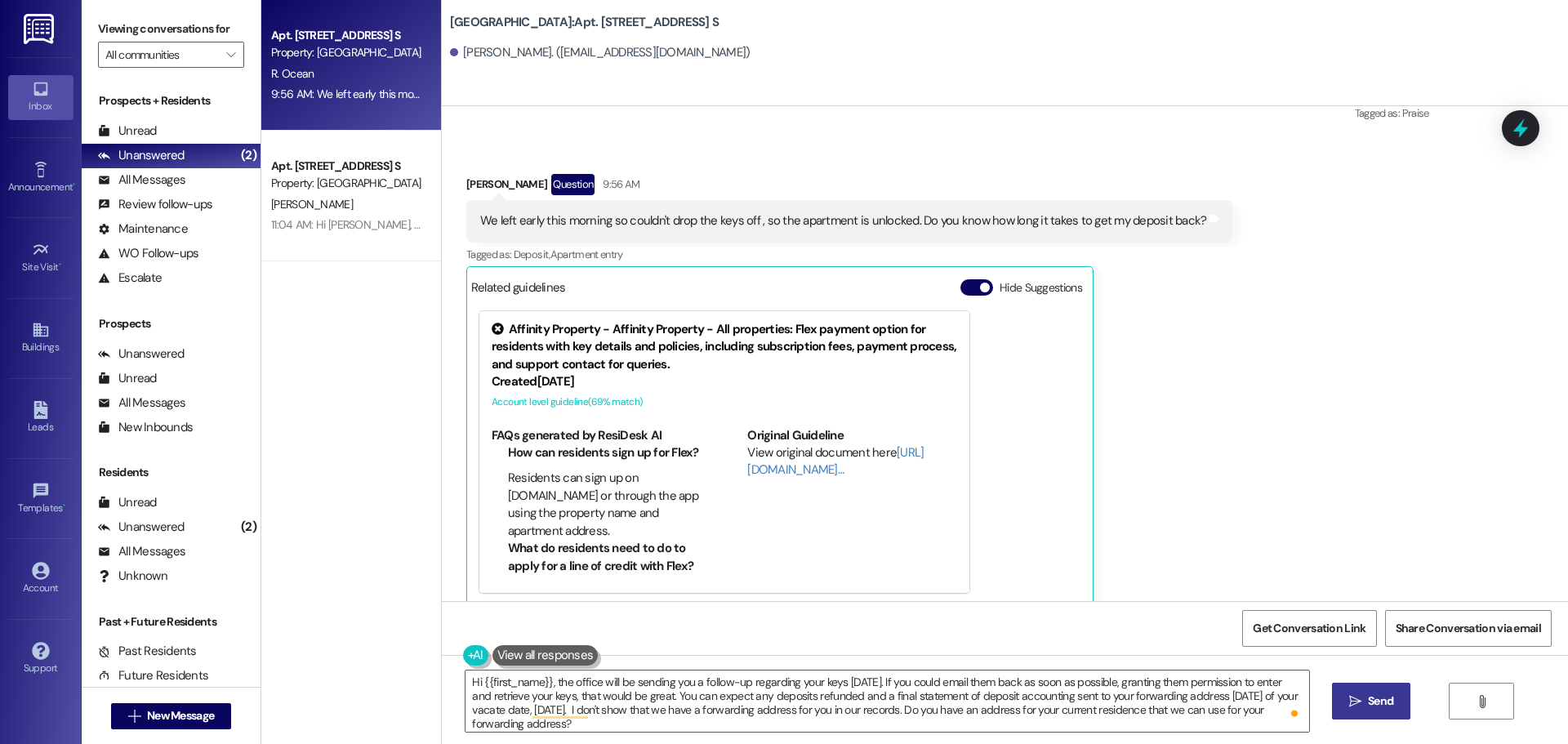
click at [1384, 700] on span "Send" at bounding box center [1381, 701] width 25 height 17
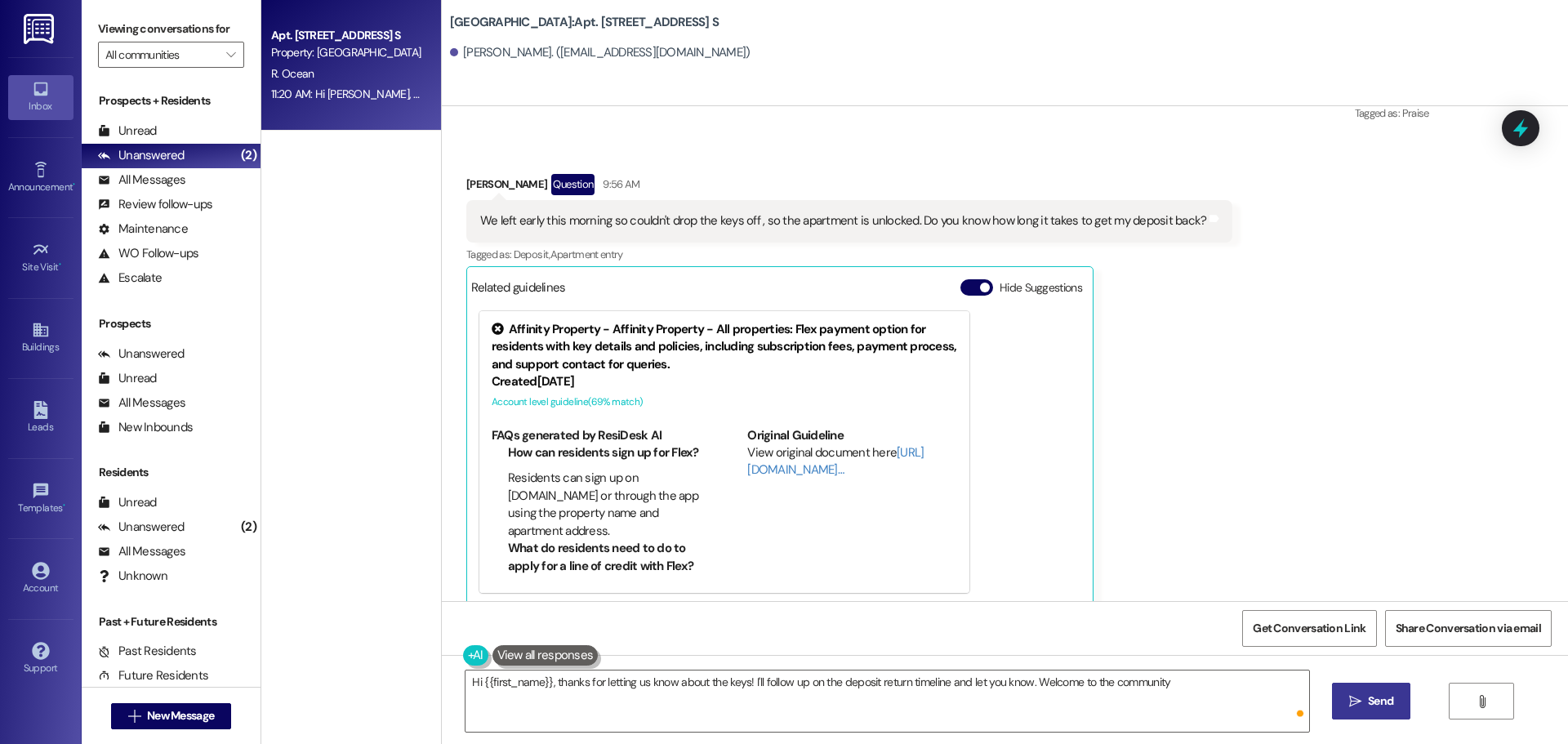
type textarea "Hi {{first_name}}, thanks for letting us know about the keys! I'll follow up on…"
click at [803, 86] on div "[GEOGRAPHIC_DATA]: Apt. [STREET_ADDRESS] S [PERSON_NAME]. ([EMAIL_ADDRESS][DOMA…" at bounding box center [1005, 53] width 1126 height 106
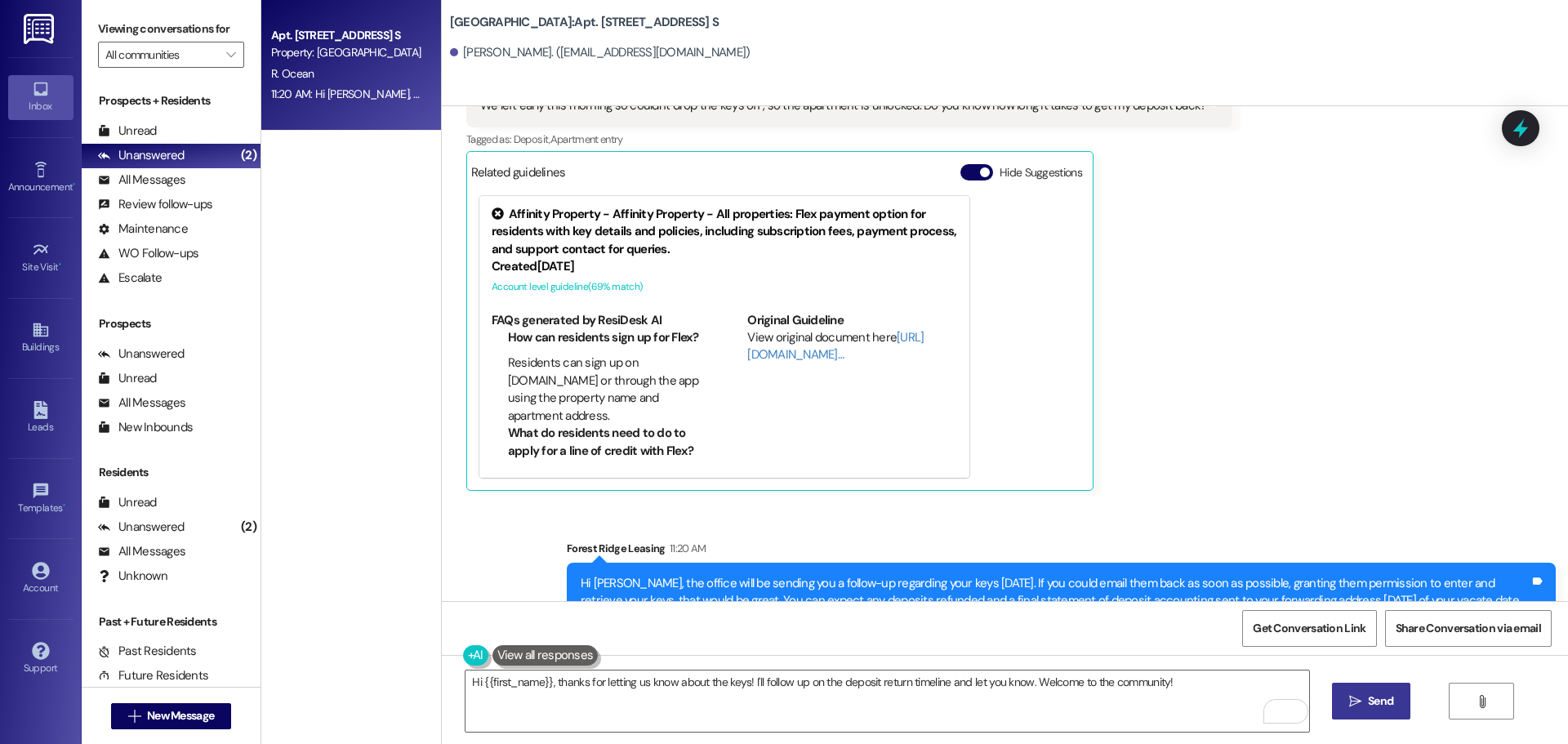
scroll to position [10340, 0]
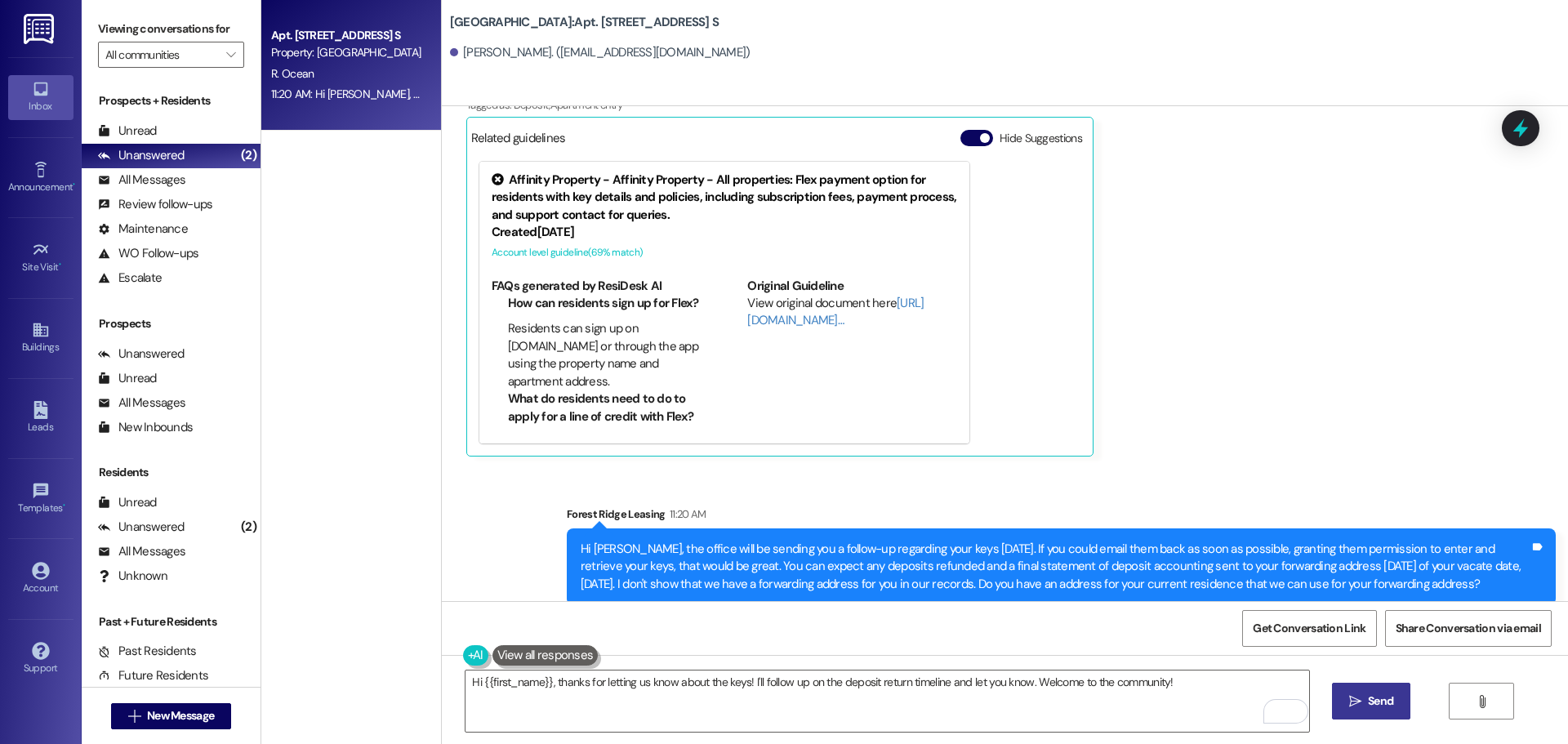
click at [1142, 296] on div "[PERSON_NAME] Question 9:56 AM We left early this morning so couldn't drop the …" at bounding box center [850, 241] width 767 height 432
